Goal: Task Accomplishment & Management: Manage account settings

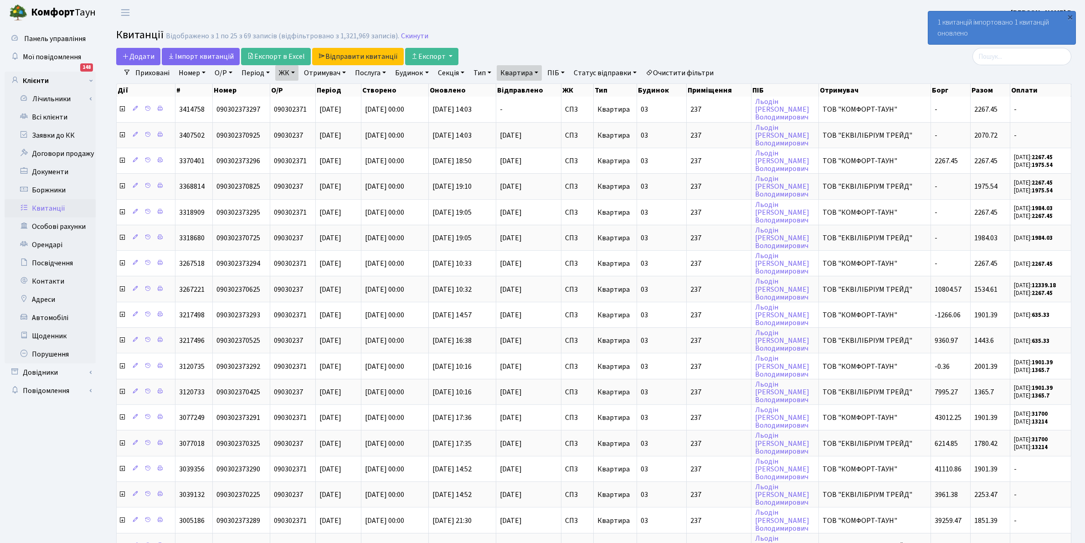
select select "25"
click at [46, 113] on link "Всі клієнти" at bounding box center [50, 117] width 91 height 18
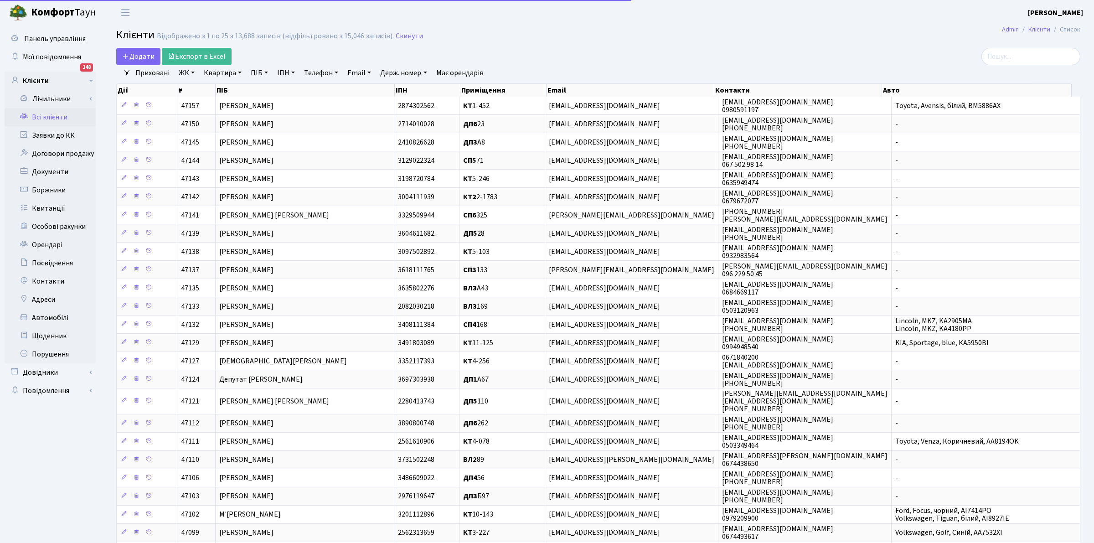
select select "25"
click at [259, 72] on link "ПІБ" at bounding box center [259, 72] width 25 height 15
click at [263, 84] on input "text" at bounding box center [274, 90] width 53 height 17
type input "ЛЕБІ"
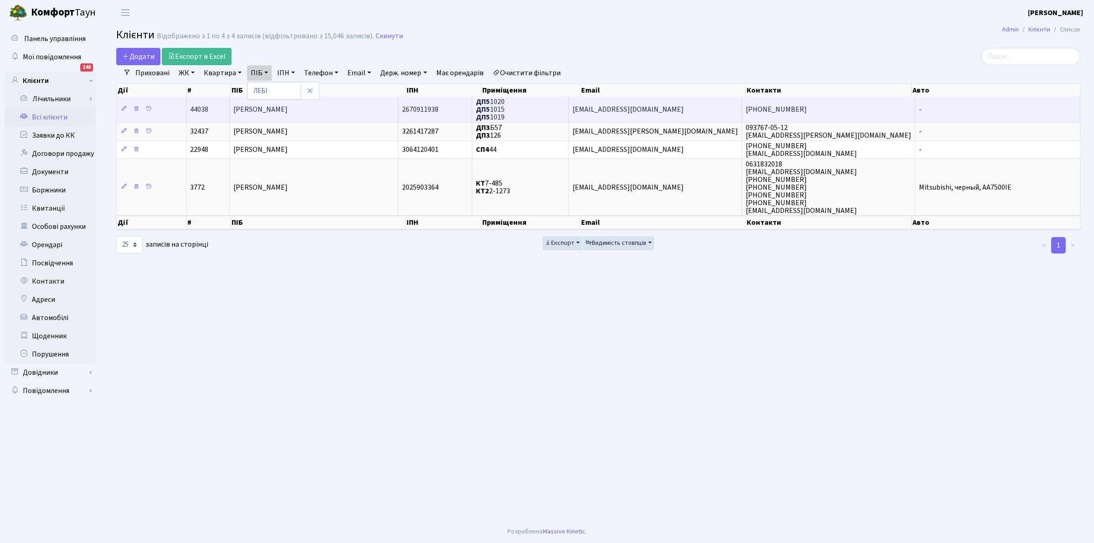
click at [505, 101] on span "ДП5 1020 ДП5 1015 ДП5 1019" at bounding box center [490, 110] width 29 height 26
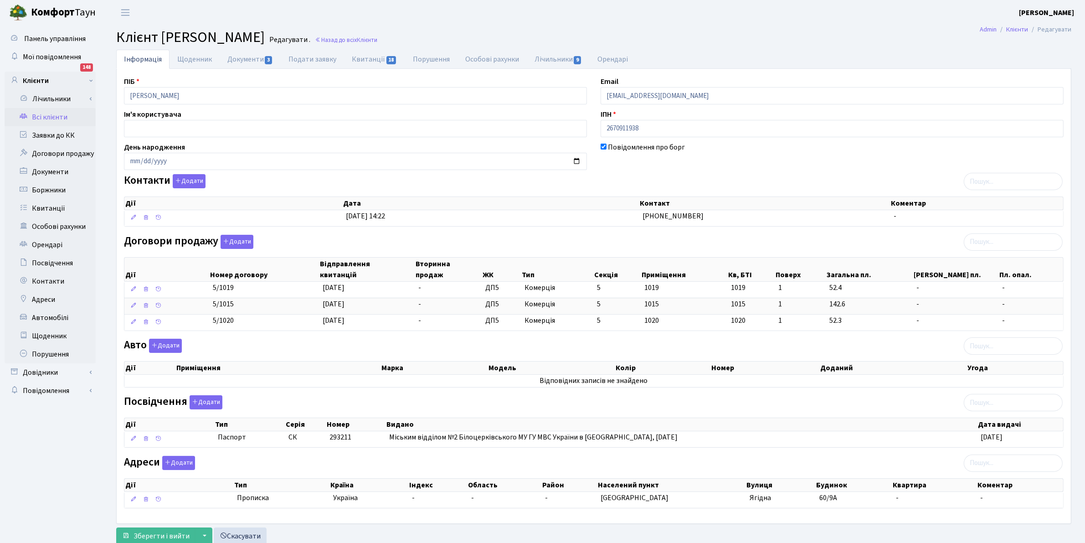
click at [479, 340] on div "ПІБ Лебідь Юрій Леонідович Email lebid200@gmail.com Ім'я користувача ІПН 267091…" at bounding box center [594, 296] width 954 height 440
click at [486, 413] on div at bounding box center [355, 411] width 463 height 5
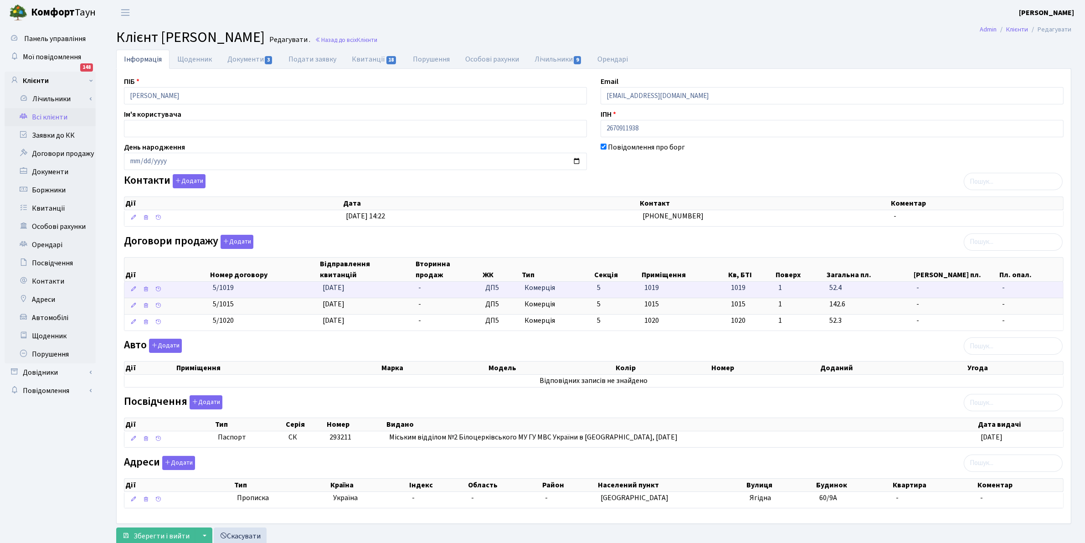
click at [735, 293] on span "1019" at bounding box center [751, 288] width 40 height 10
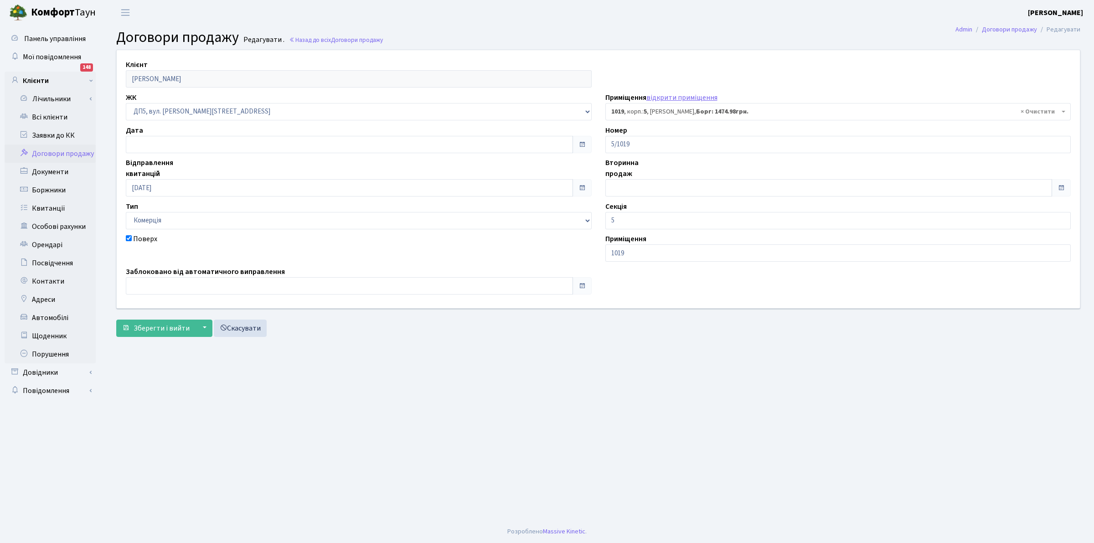
select select "47004"
